Goal: Task Accomplishment & Management: Manage account settings

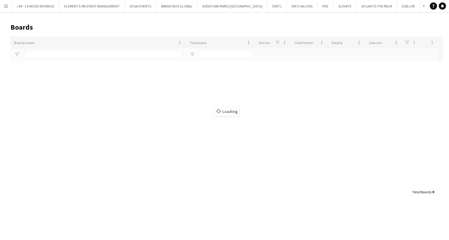
type input "***"
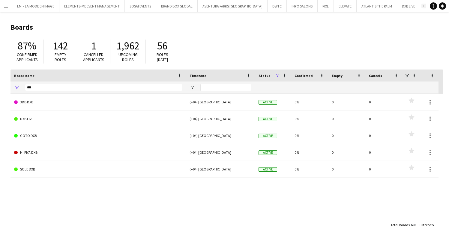
click at [423, 7] on app-icon "Add" at bounding box center [424, 6] width 2 height 2
click at [397, 7] on button "DXB LIVE Close" at bounding box center [408, 6] width 23 height 12
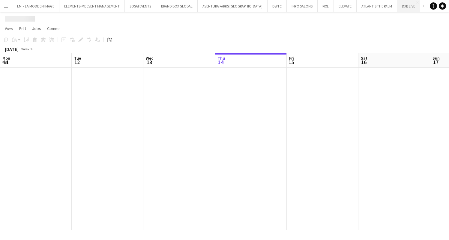
scroll to position [0, 143]
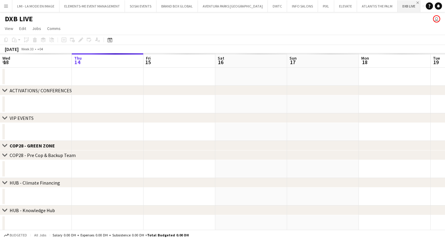
click at [416, 3] on app-icon "Close" at bounding box center [417, 3] width 2 height 2
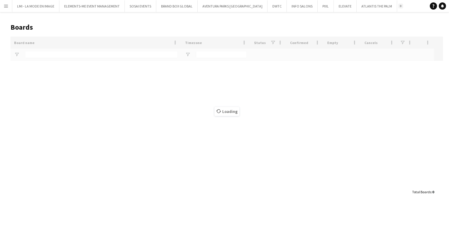
click at [398, 5] on button "Add" at bounding box center [400, 6] width 5 height 5
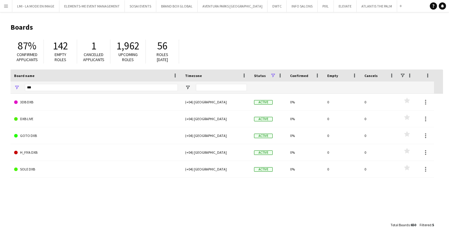
click at [68, 53] on div "Empty roles" at bounding box center [60, 57] width 21 height 10
click at [60, 86] on input "***" at bounding box center [101, 87] width 153 height 7
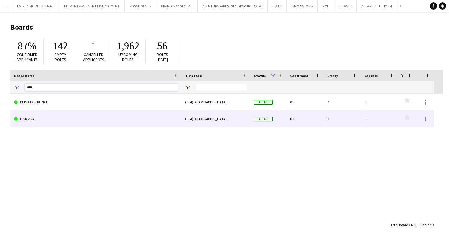
type input "****"
click at [39, 118] on link "LINK VIVA" at bounding box center [96, 119] width 164 height 17
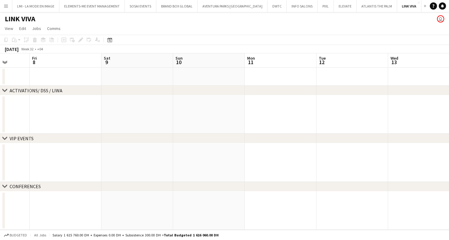
scroll to position [0, 165]
click at [110, 39] on icon at bounding box center [109, 40] width 5 height 5
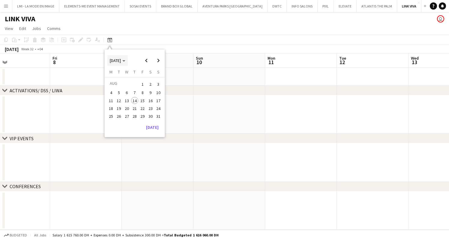
click at [127, 65] on span "Choose month and year" at bounding box center [117, 60] width 20 height 14
click at [117, 92] on span "2024" at bounding box center [114, 91] width 12 height 7
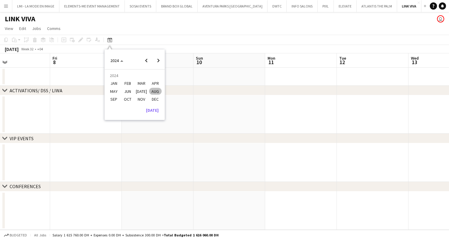
click at [155, 102] on span "DEC" at bounding box center [155, 99] width 12 height 7
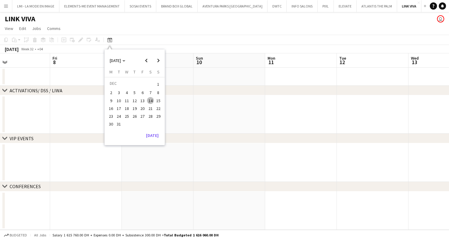
click at [141, 107] on span "20" at bounding box center [142, 108] width 7 height 7
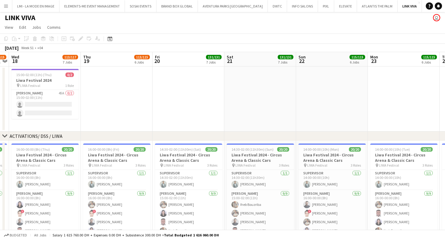
scroll to position [2, 0]
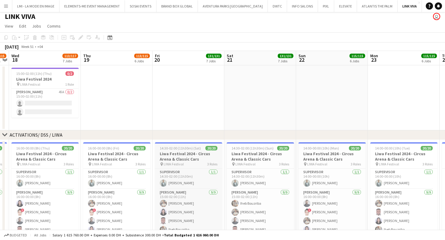
click at [178, 162] on div "pin LIWA Festival 3 Roles" at bounding box center [188, 164] width 67 height 5
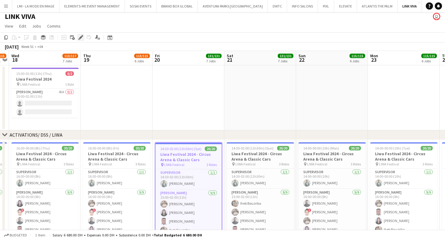
click at [78, 39] on div "Edit" at bounding box center [80, 37] width 7 height 7
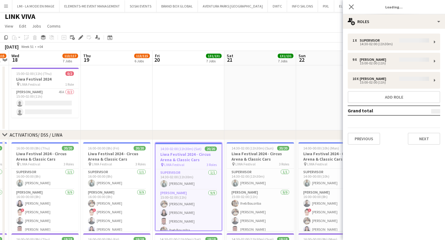
type input "**********"
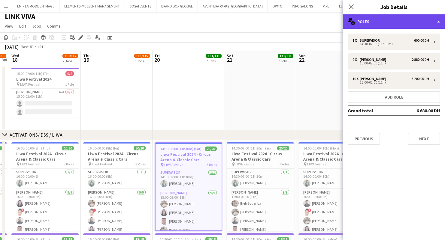
click at [385, 25] on div "multiple-users-add Roles" at bounding box center [394, 21] width 102 height 14
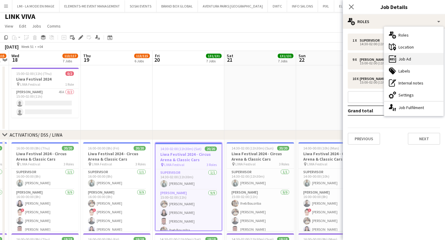
click at [393, 59] on icon at bounding box center [394, 59] width 2 height 2
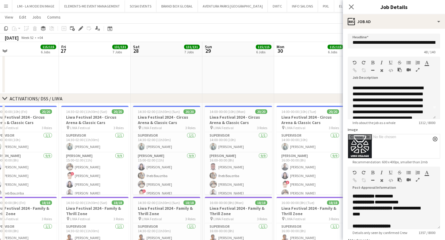
scroll to position [0, 188]
